Goal: Find specific page/section: Find specific page/section

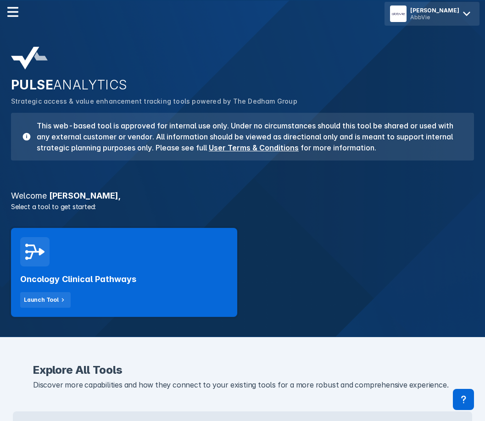
click at [467, 16] on icon at bounding box center [466, 13] width 15 height 15
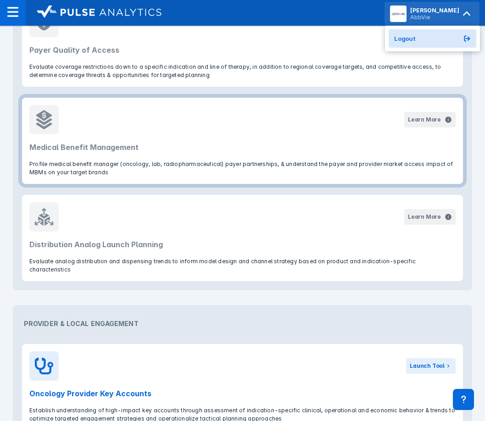
scroll to position [459, 0]
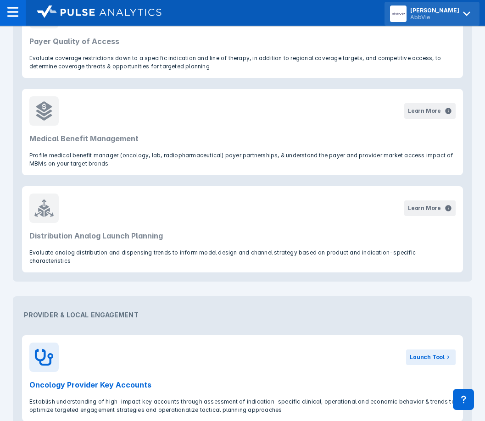
click at [7, 67] on section "Payer Access & Distribution Learn More Payer Quality of Access Evaluate coverag…" at bounding box center [243, 117] width 474 height 344
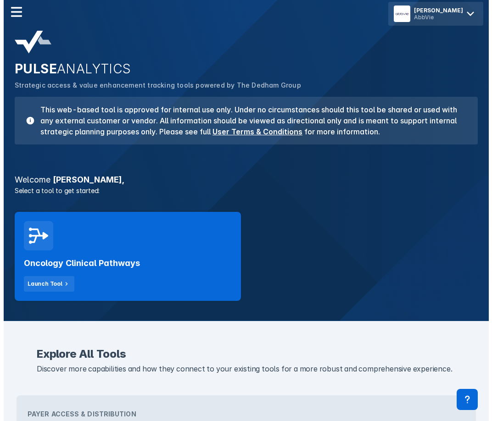
scroll to position [0, 0]
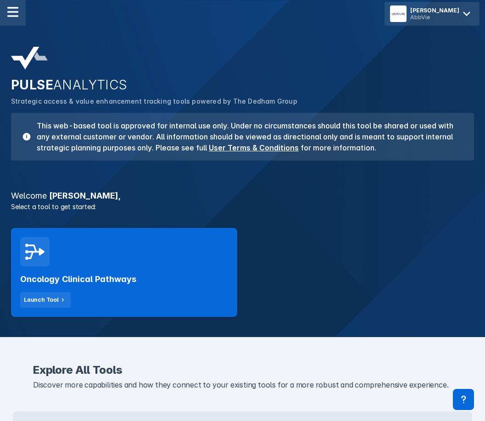
click at [13, 11] on img at bounding box center [12, 11] width 11 height 11
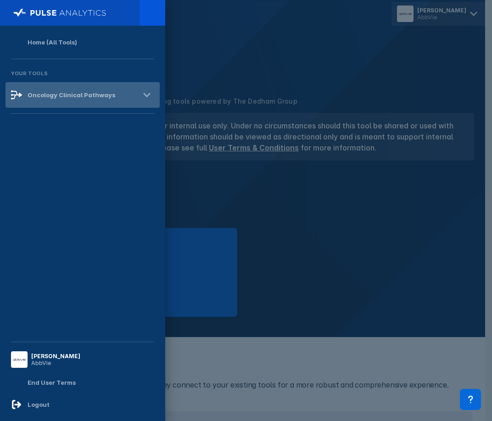
click at [66, 93] on div "Oncology Clinical Pathways" at bounding box center [72, 94] width 88 height 7
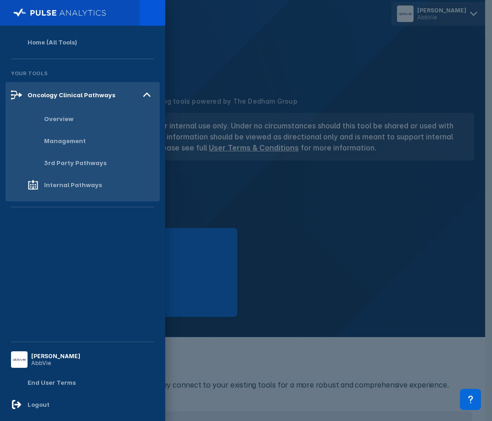
click at [312, 195] on div at bounding box center [246, 210] width 492 height 421
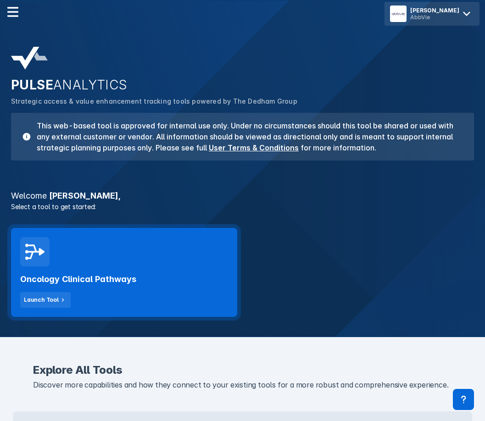
click at [132, 261] on div "Oncology Clinical Pathways Launch Tool" at bounding box center [124, 272] width 226 height 89
